Goal: Task Accomplishment & Management: Manage account settings

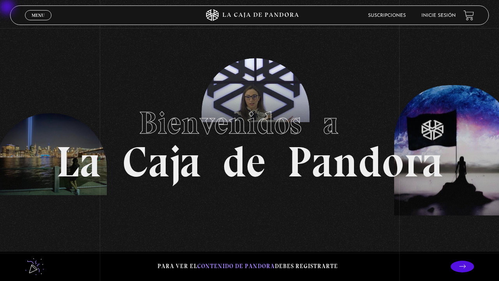
click at [454, 17] on link "Inicie sesión" at bounding box center [438, 15] width 34 height 5
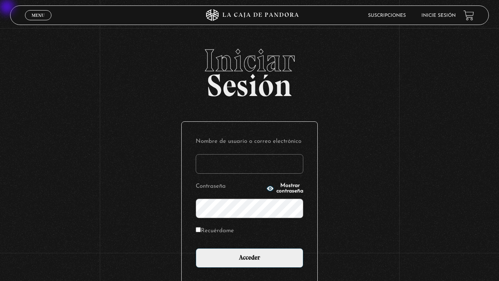
click at [292, 163] on input "Nombre de usuario o correo electrónico" at bounding box center [250, 163] width 108 height 19
type input "ajari"
click at [269, 189] on circle "button" at bounding box center [270, 189] width 2 height 2
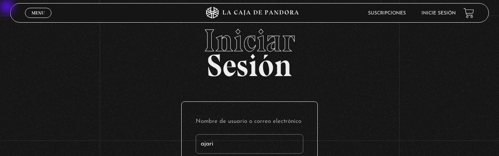
scroll to position [110, 0]
